Goal: Information Seeking & Learning: Learn about a topic

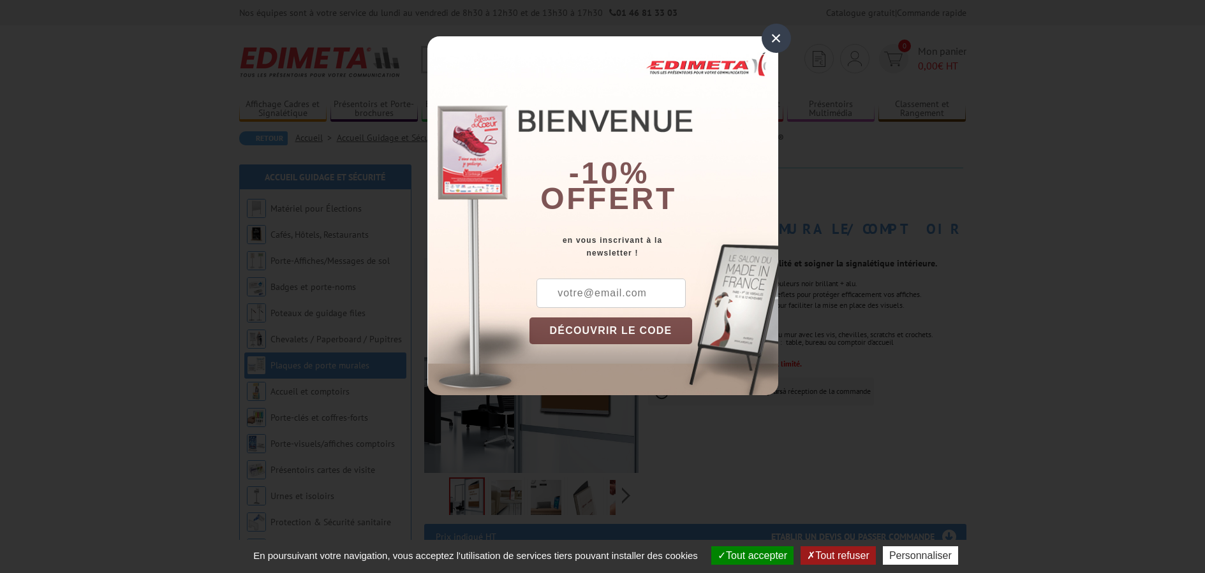
click at [778, 37] on div "×" at bounding box center [775, 38] width 29 height 29
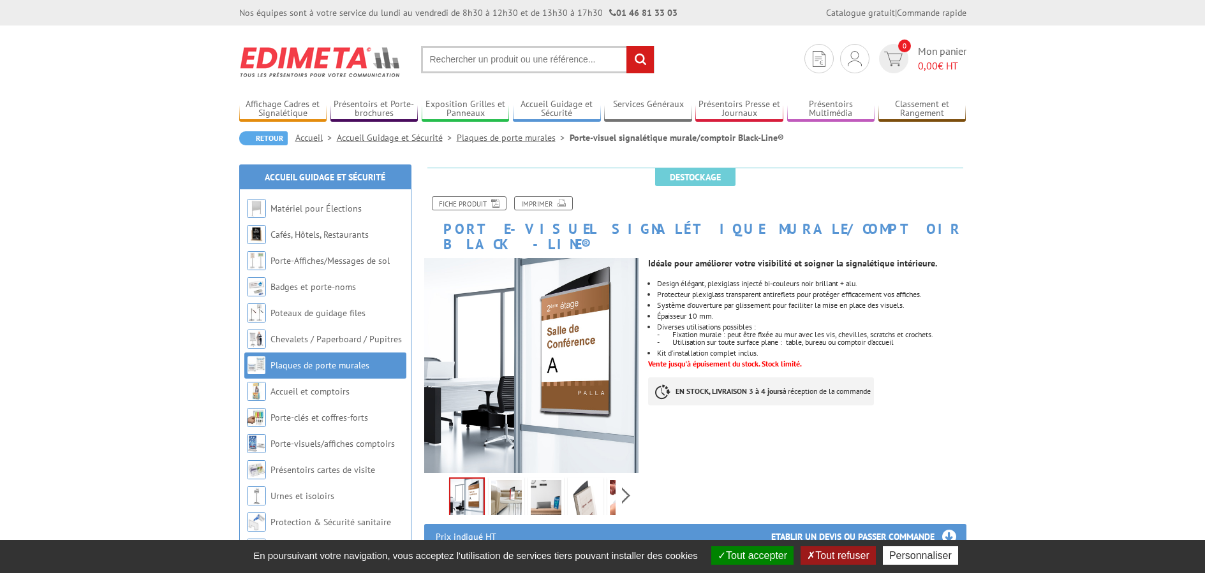
click at [491, 71] on input "text" at bounding box center [537, 59] width 233 height 27
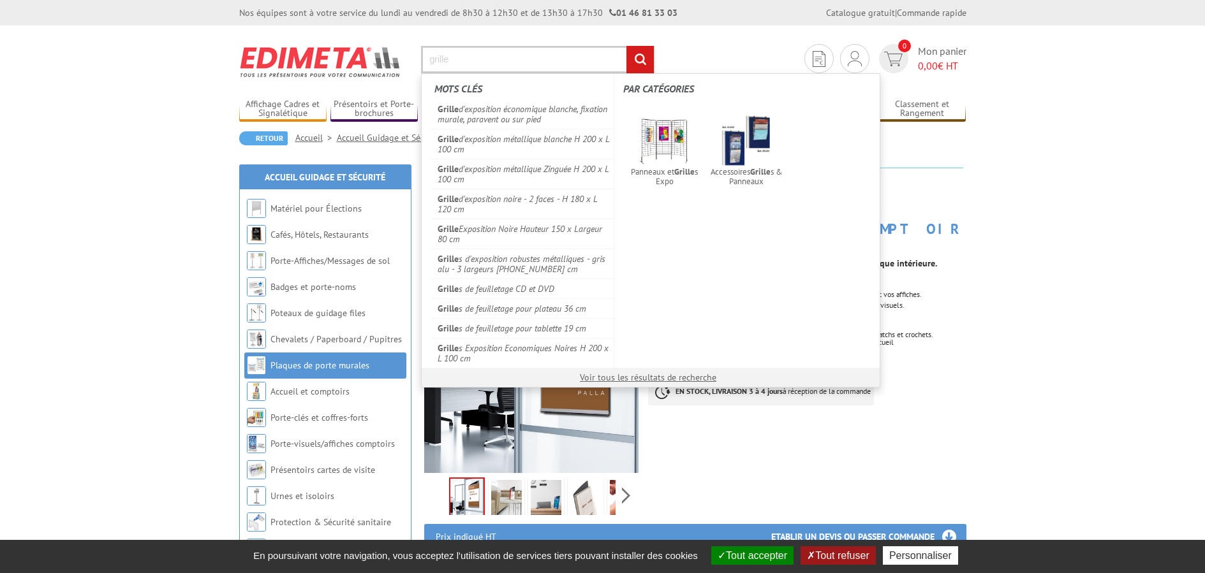
type input "grille"
click at [640, 73] on input "rechercher" at bounding box center [639, 59] width 27 height 27
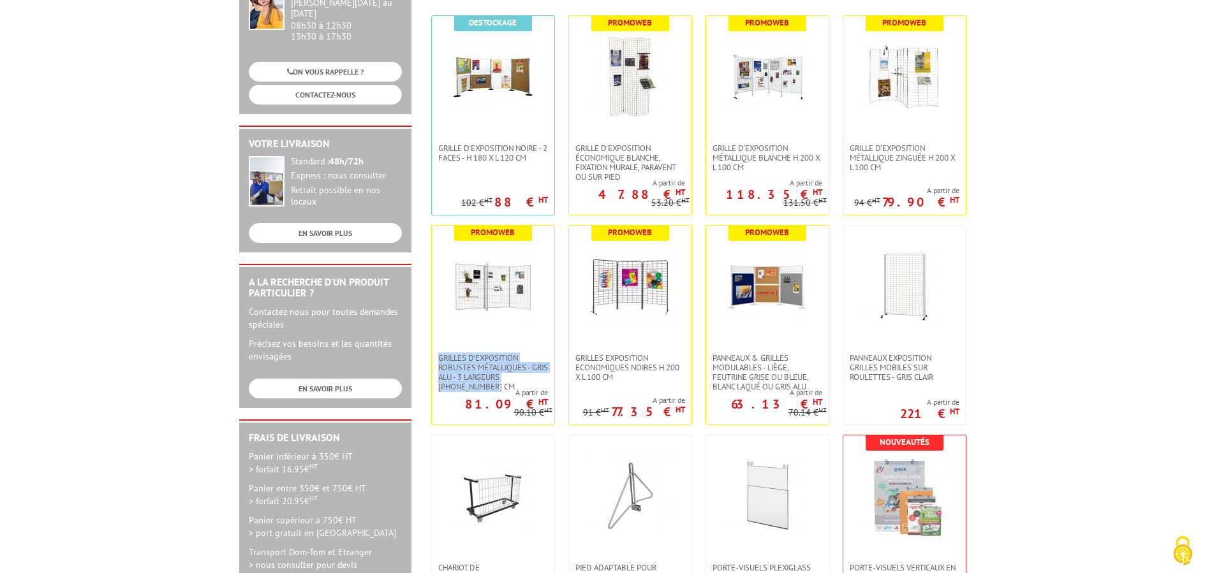
scroll to position [610, 0]
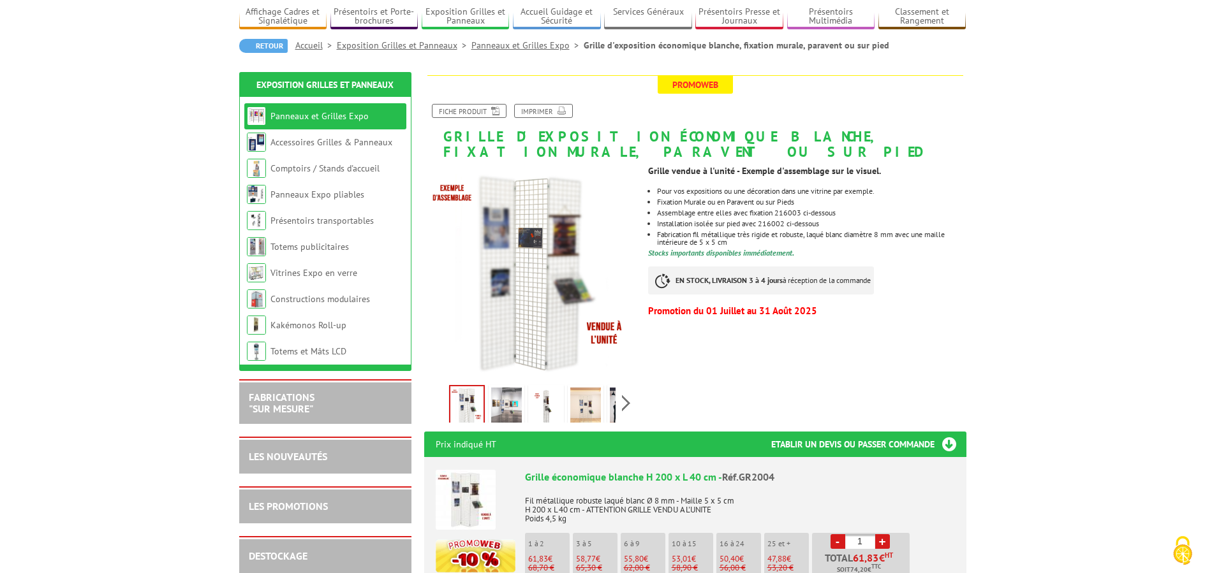
scroll to position [95, 0]
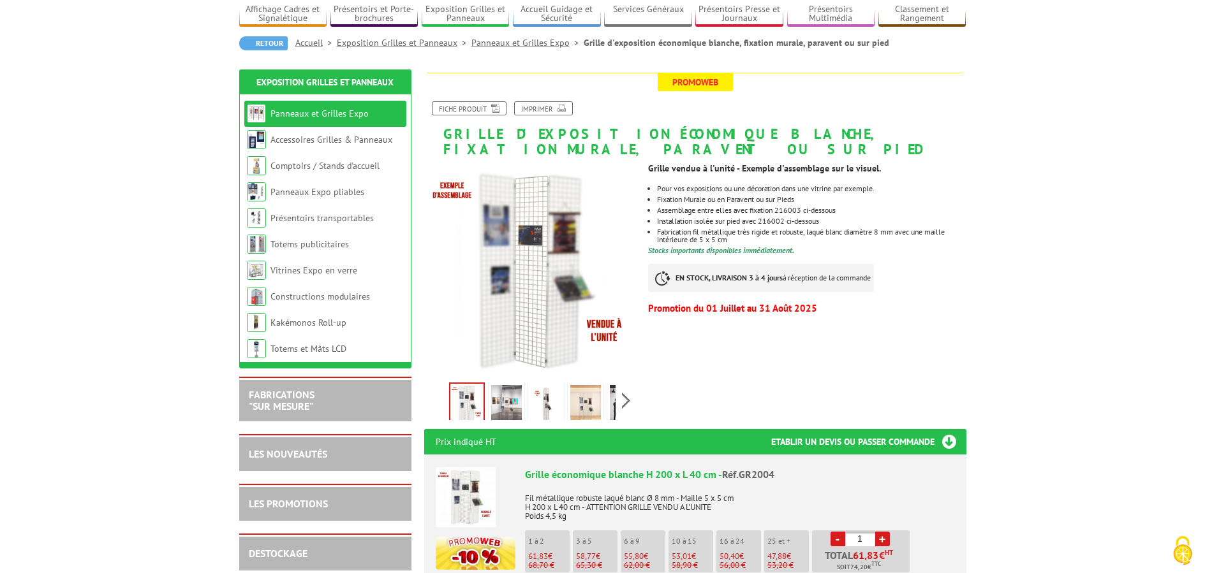
click at [508, 425] on img at bounding box center [506, 405] width 31 height 40
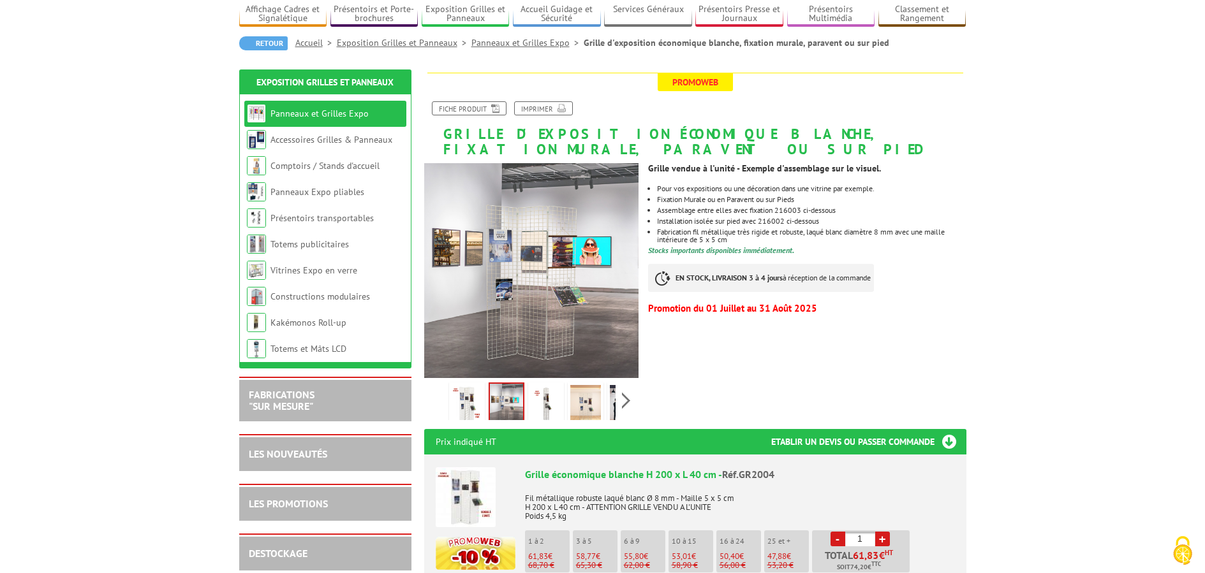
click at [536, 425] on img at bounding box center [546, 405] width 31 height 40
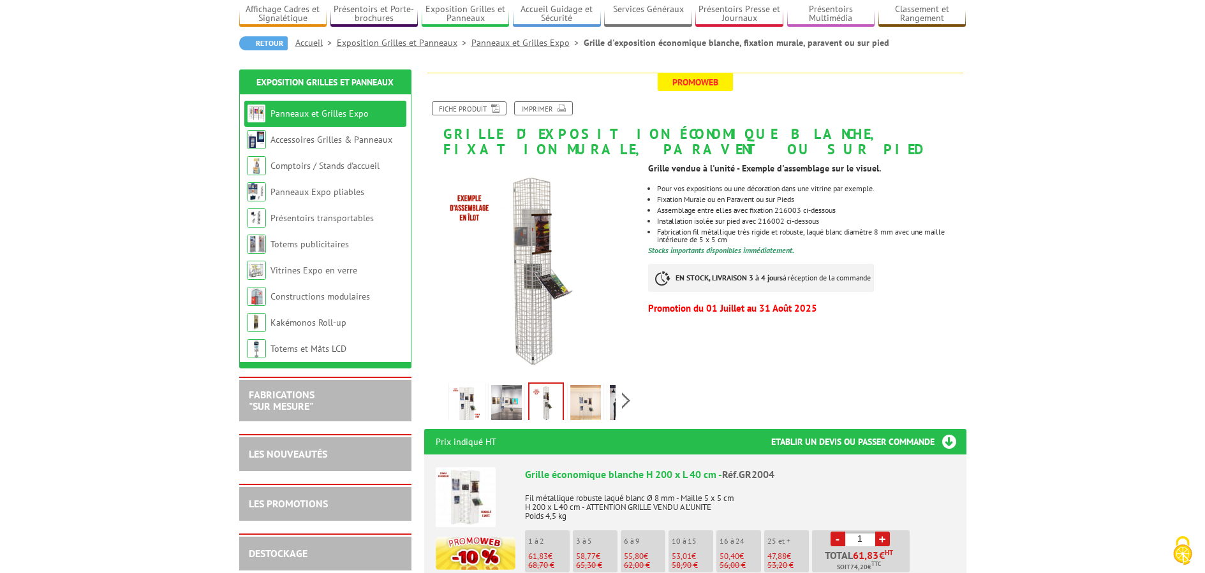
click at [570, 425] on img at bounding box center [585, 405] width 31 height 40
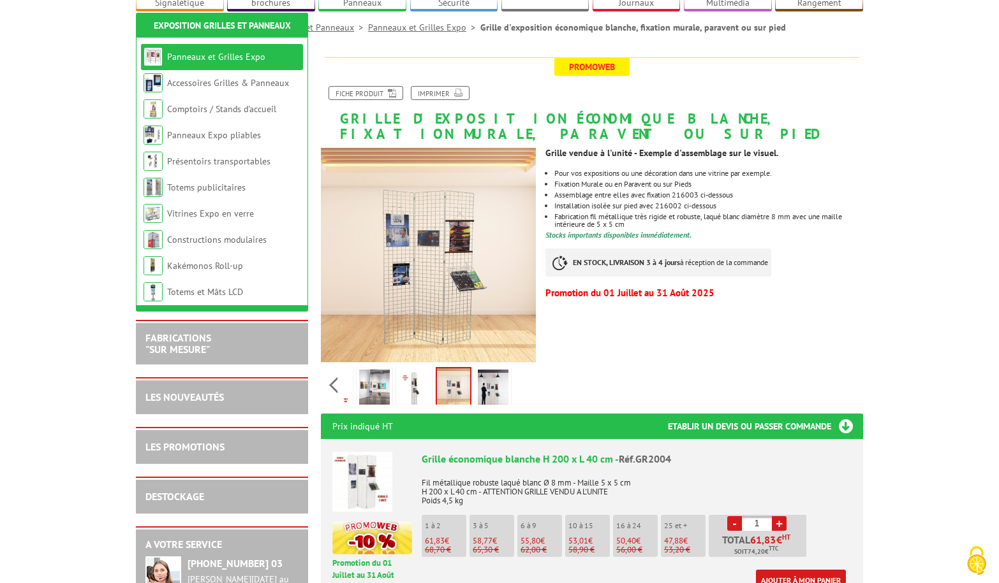
scroll to position [226, 0]
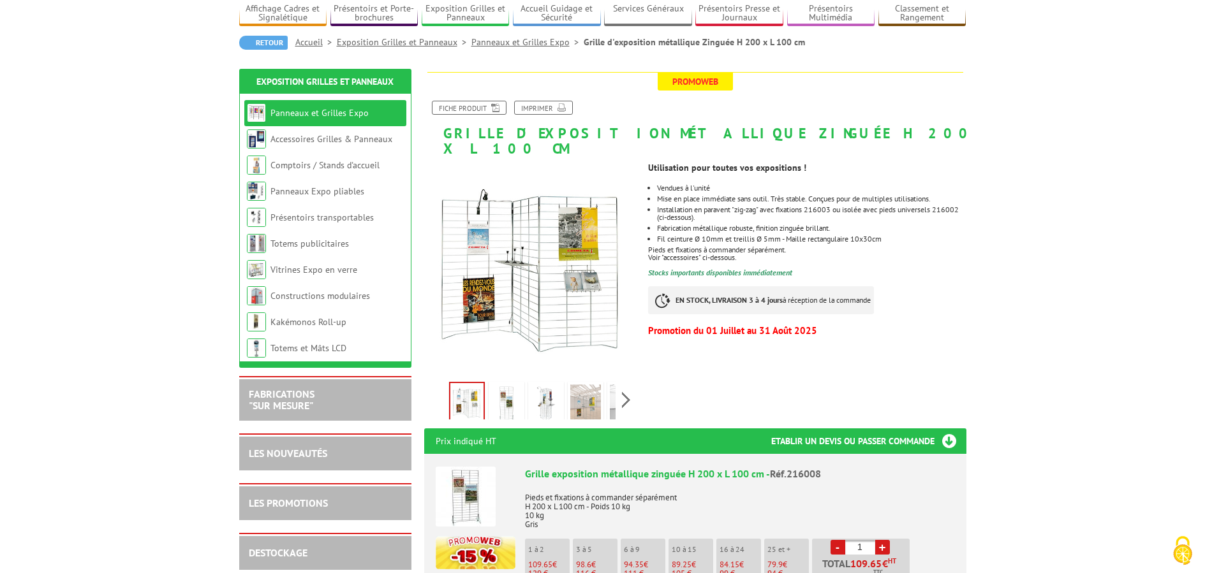
scroll to position [207, 0]
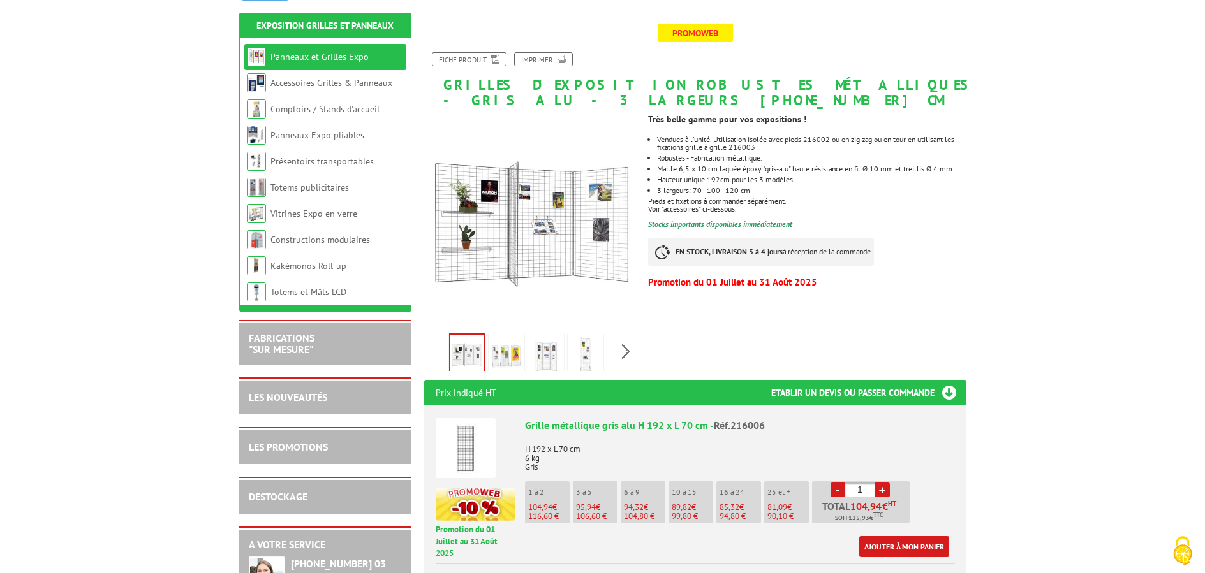
scroll to position [41, 0]
